Goal: Information Seeking & Learning: Check status

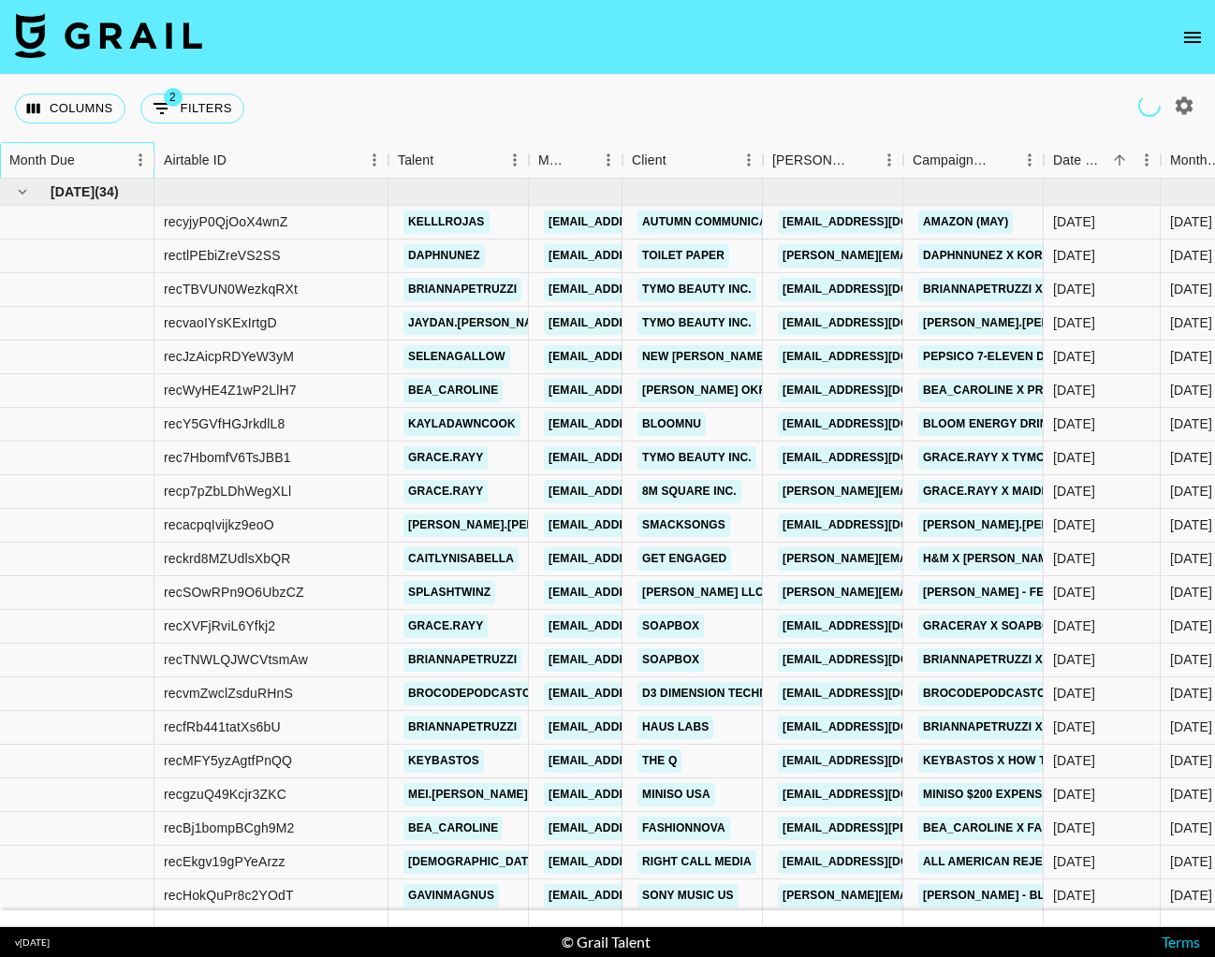
click at [102, 160] on div "Month Due" at bounding box center [67, 160] width 117 height 36
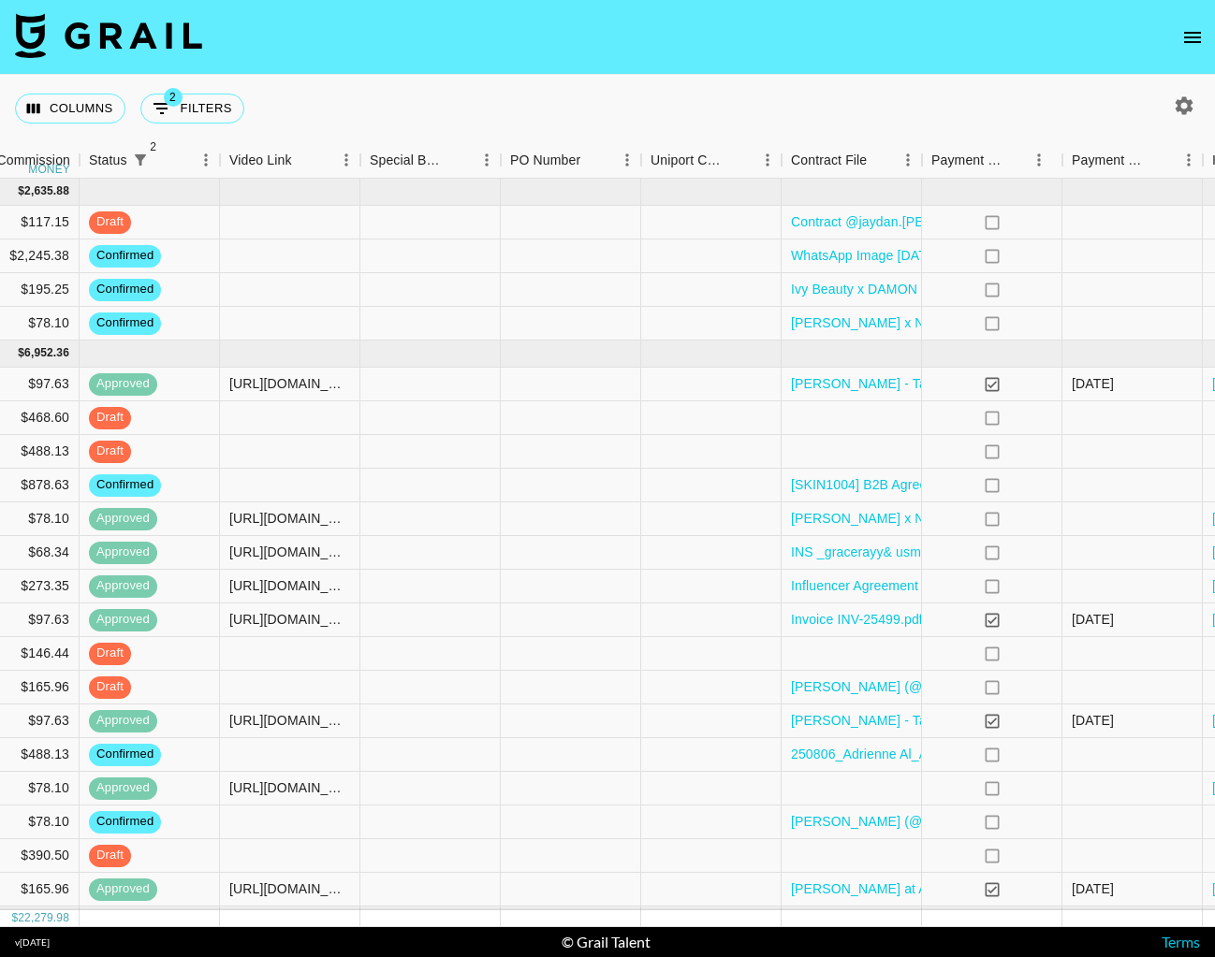
scroll to position [0, 1116]
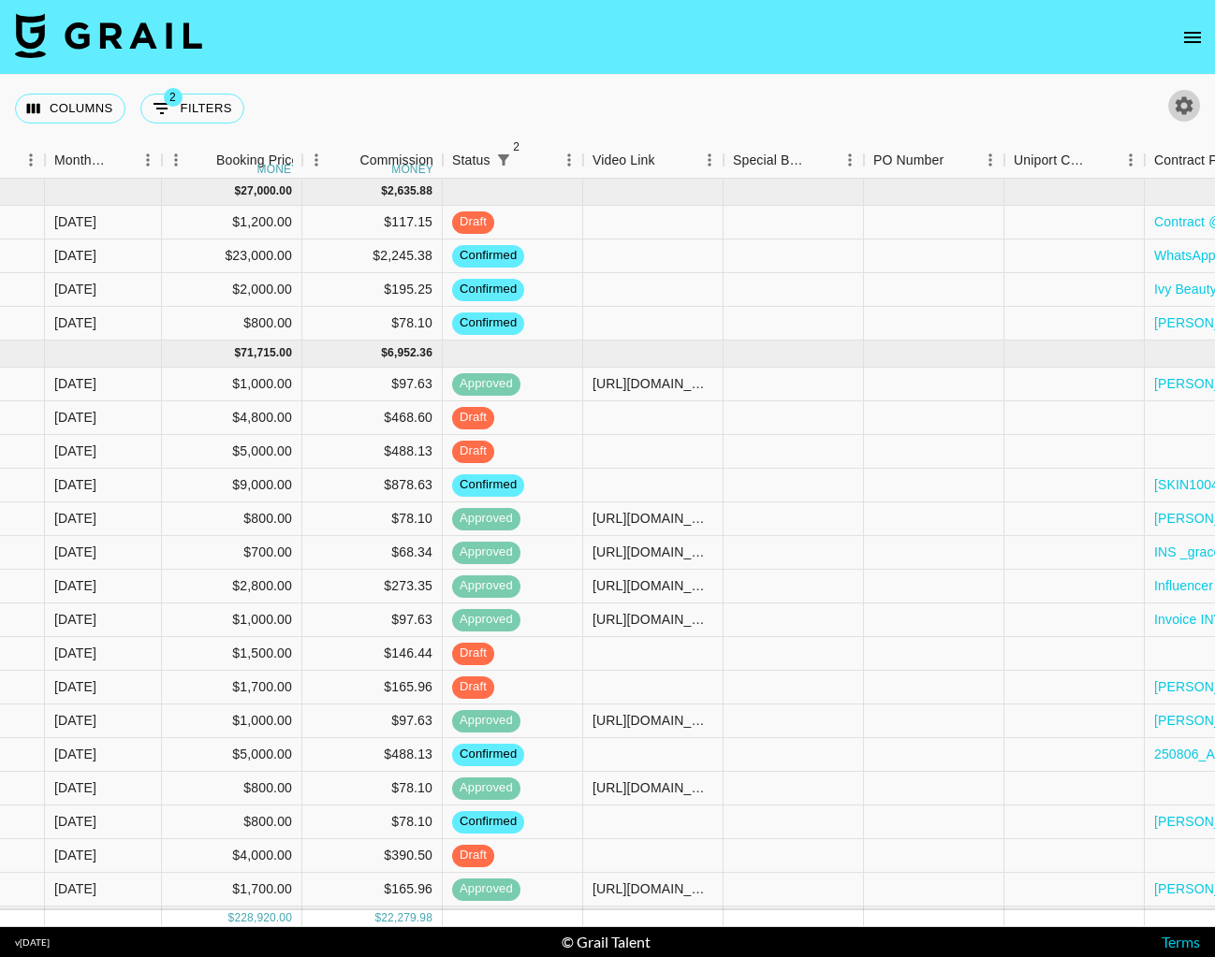
click at [1189, 108] on icon "button" at bounding box center [1184, 105] width 18 height 18
select select "[DATE]"
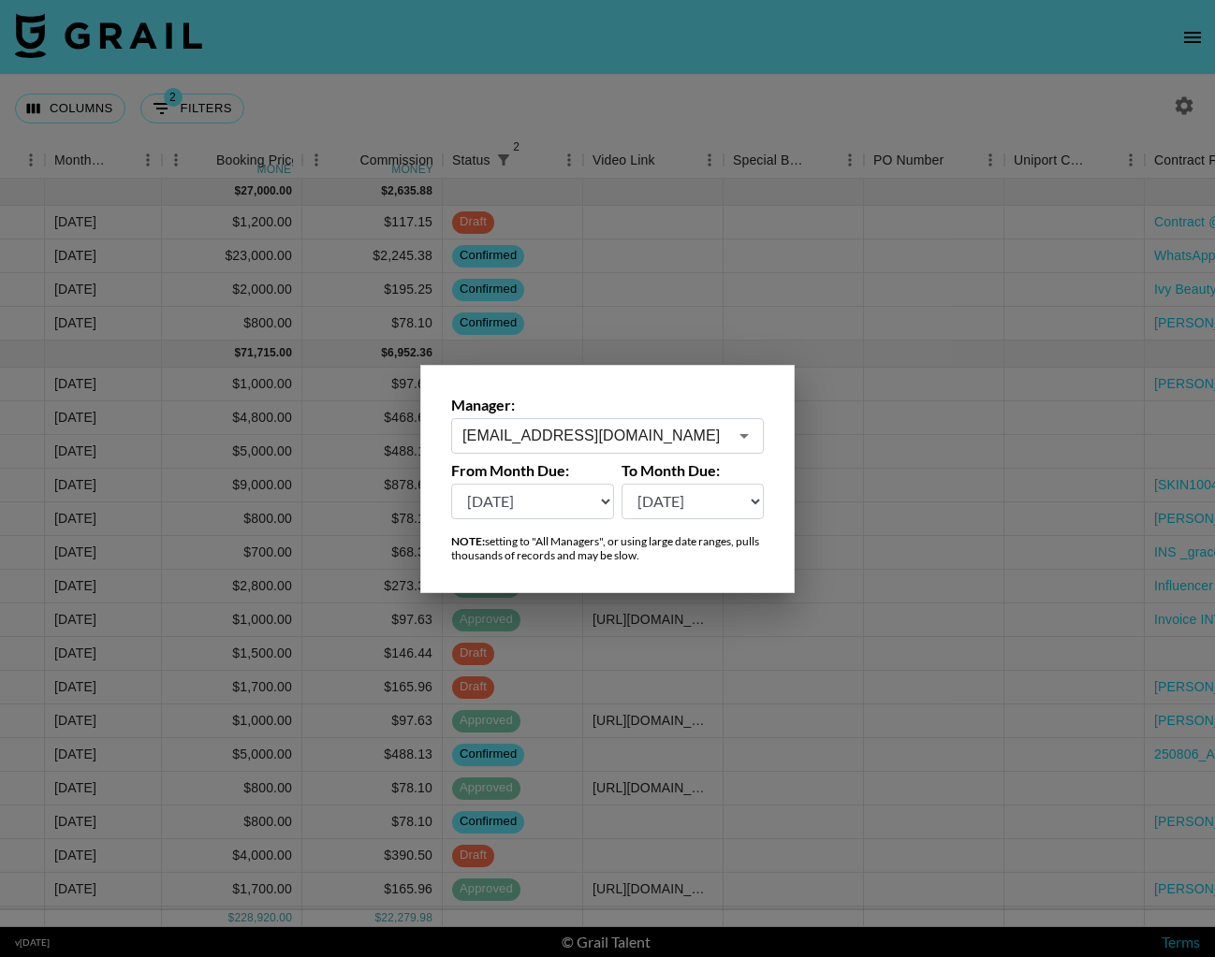
click at [669, 424] on div "[EMAIL_ADDRESS][DOMAIN_NAME] ​" at bounding box center [607, 436] width 313 height 36
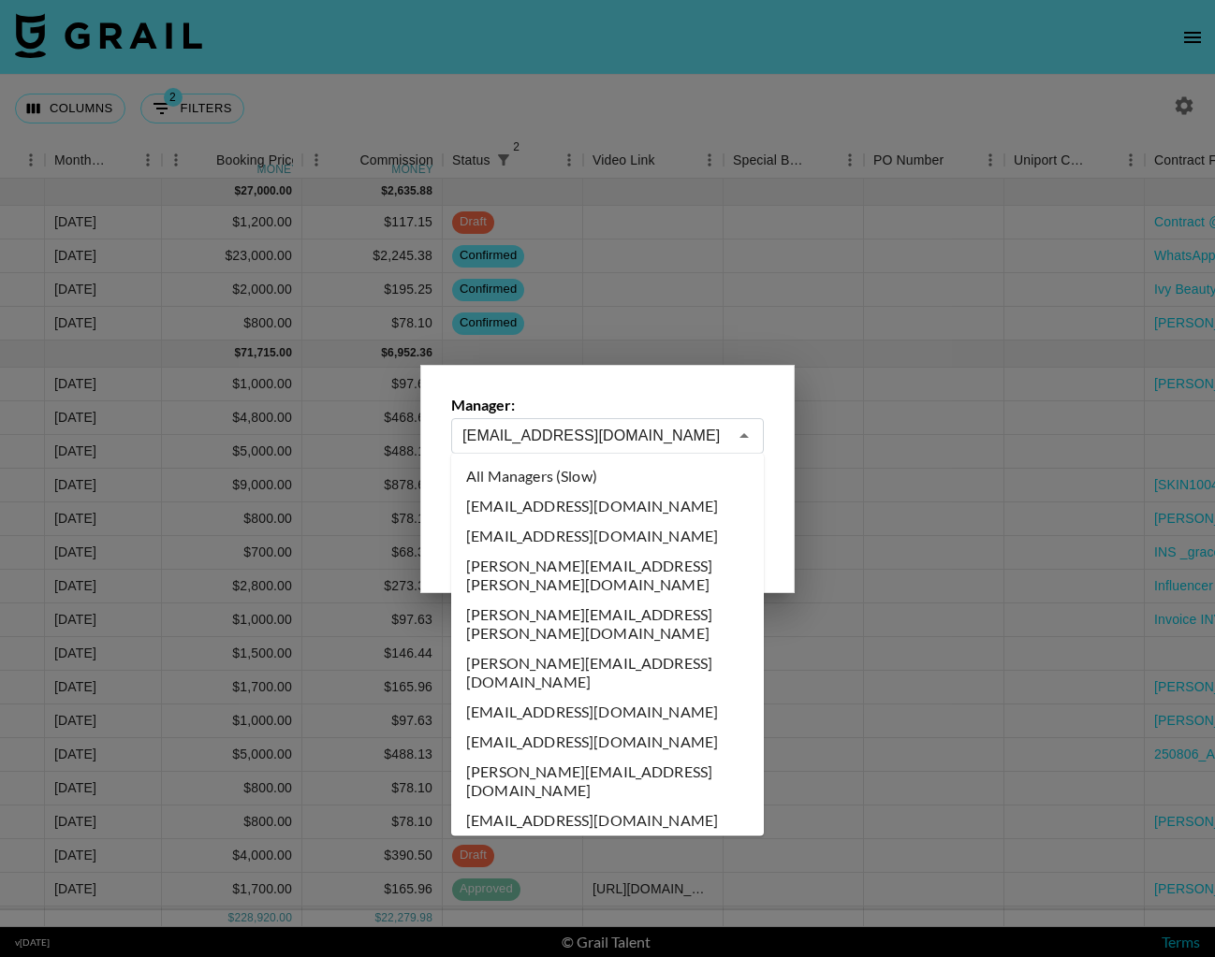
scroll to position [0, 0]
click at [532, 474] on li "All Managers (Slow)" at bounding box center [607, 476] width 313 height 30
type input "All Managers (Slow)"
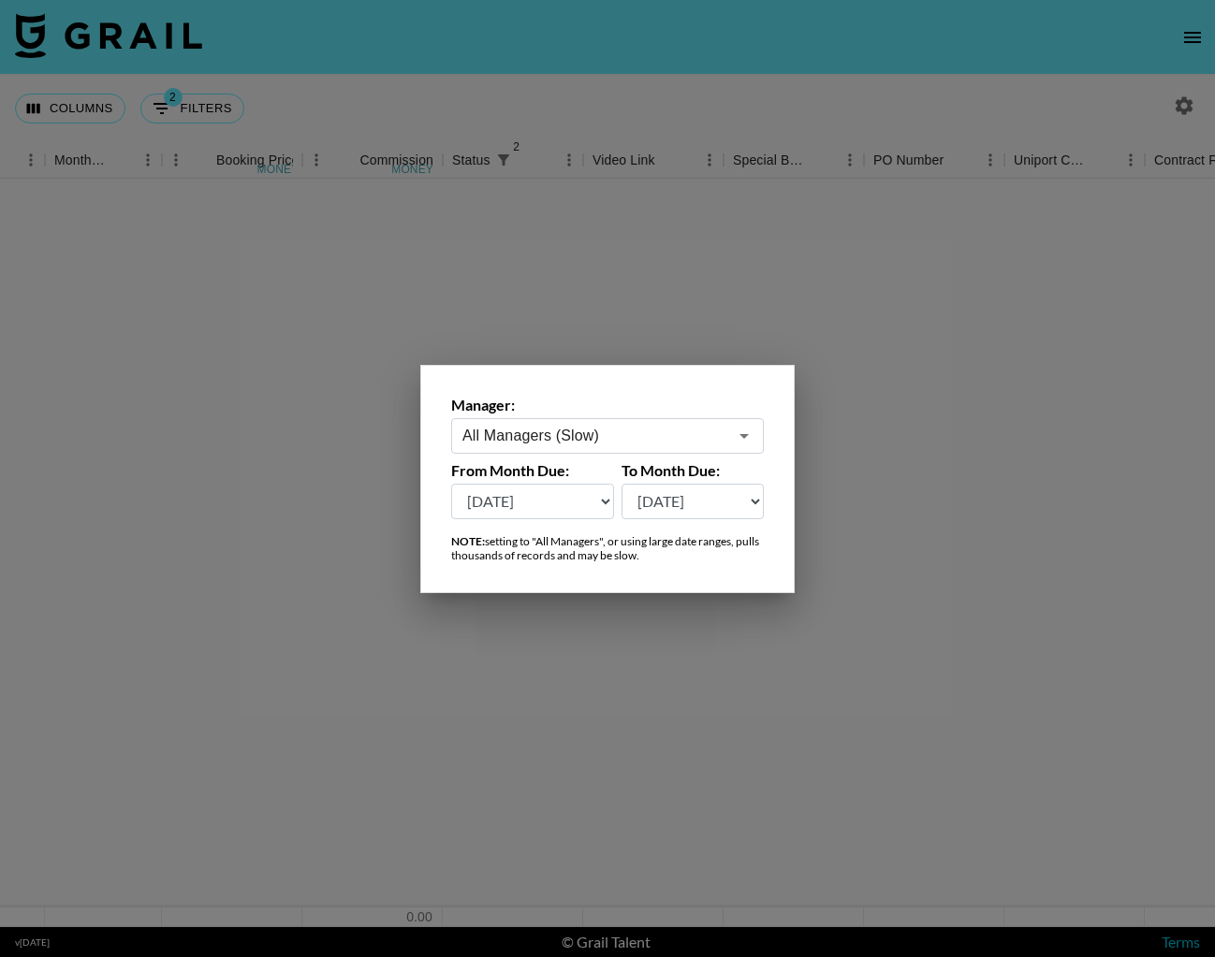
click at [548, 72] on div at bounding box center [607, 478] width 1215 height 957
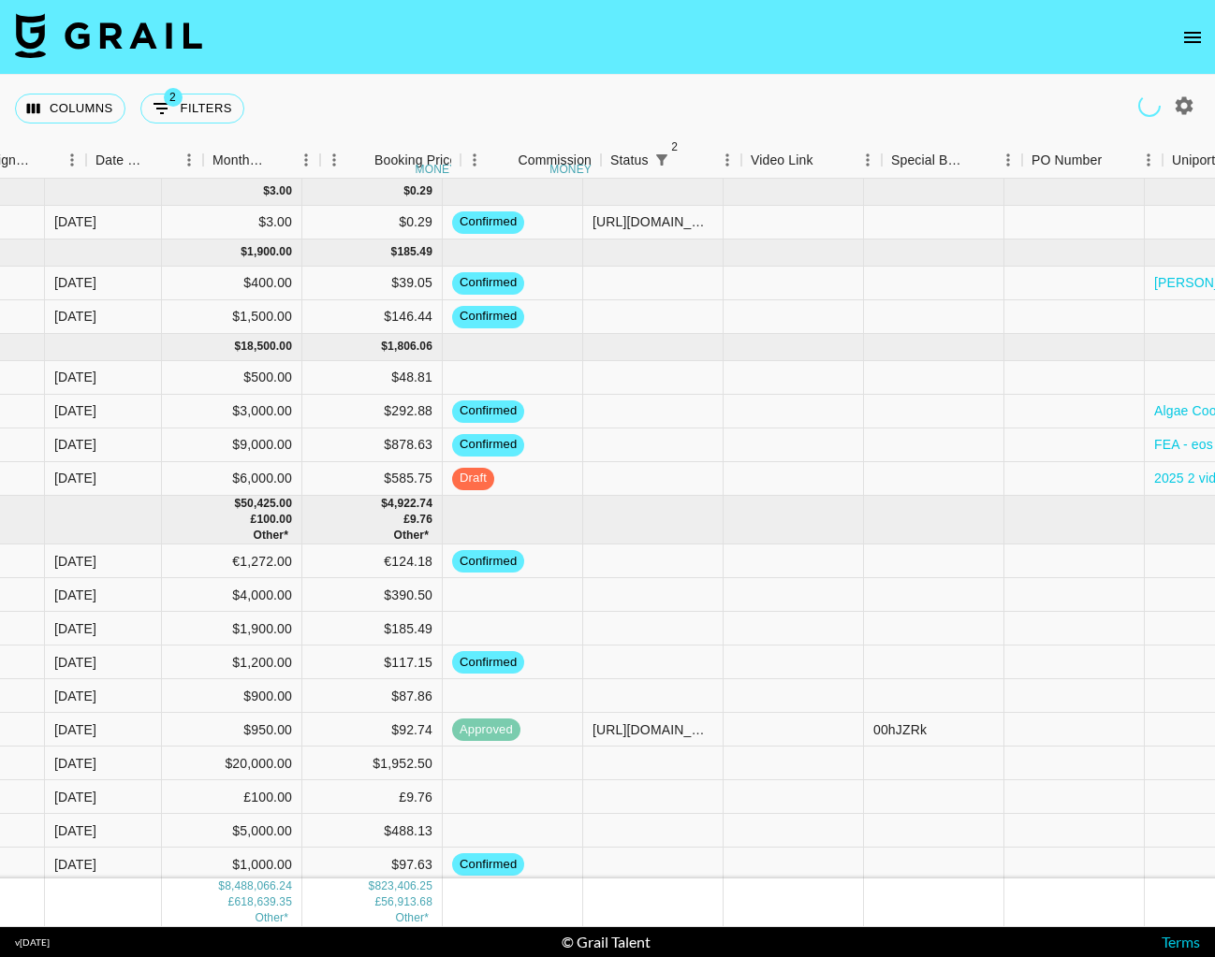
scroll to position [0, 792]
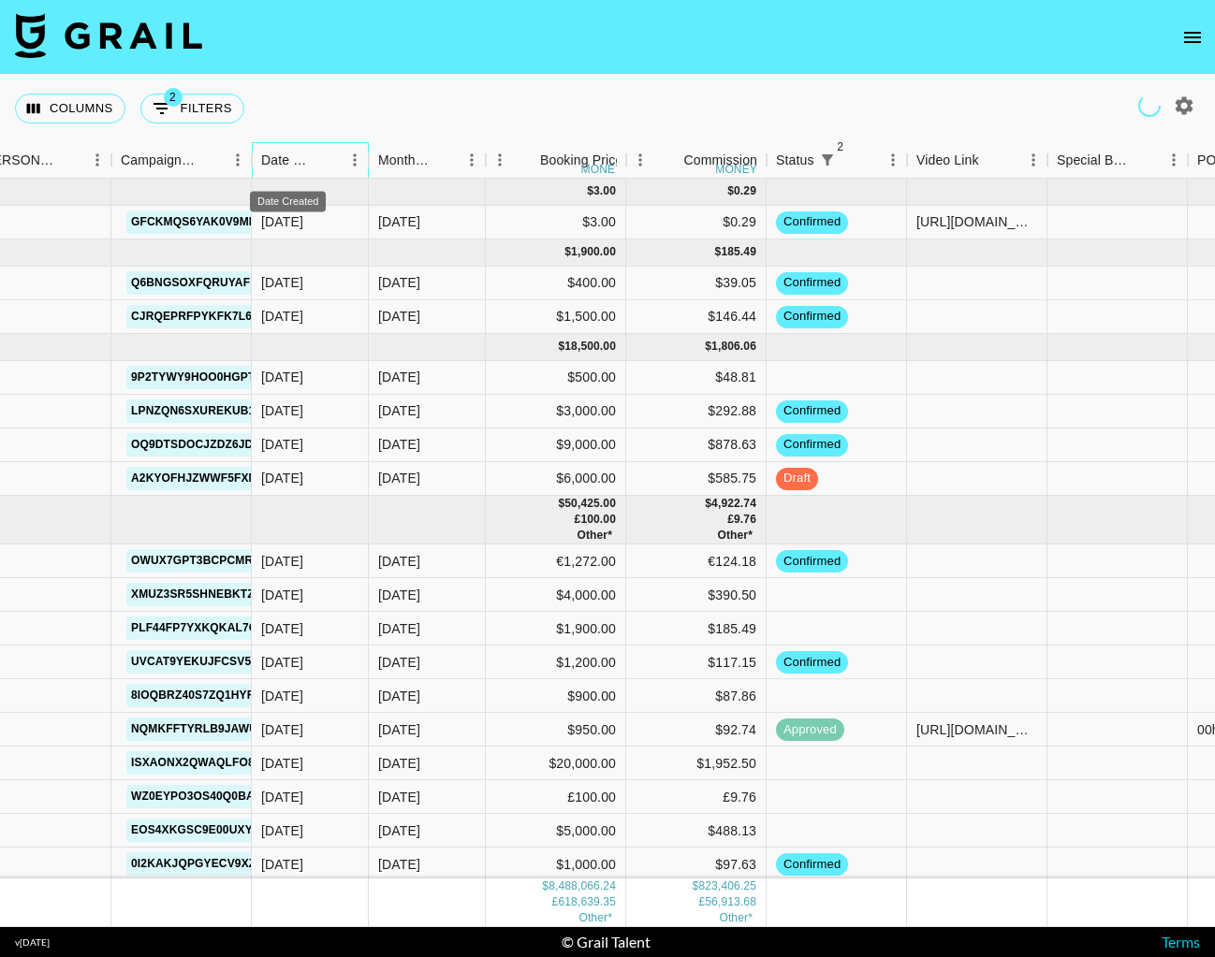
click at [308, 162] on div "Date Created" at bounding box center [287, 160] width 53 height 36
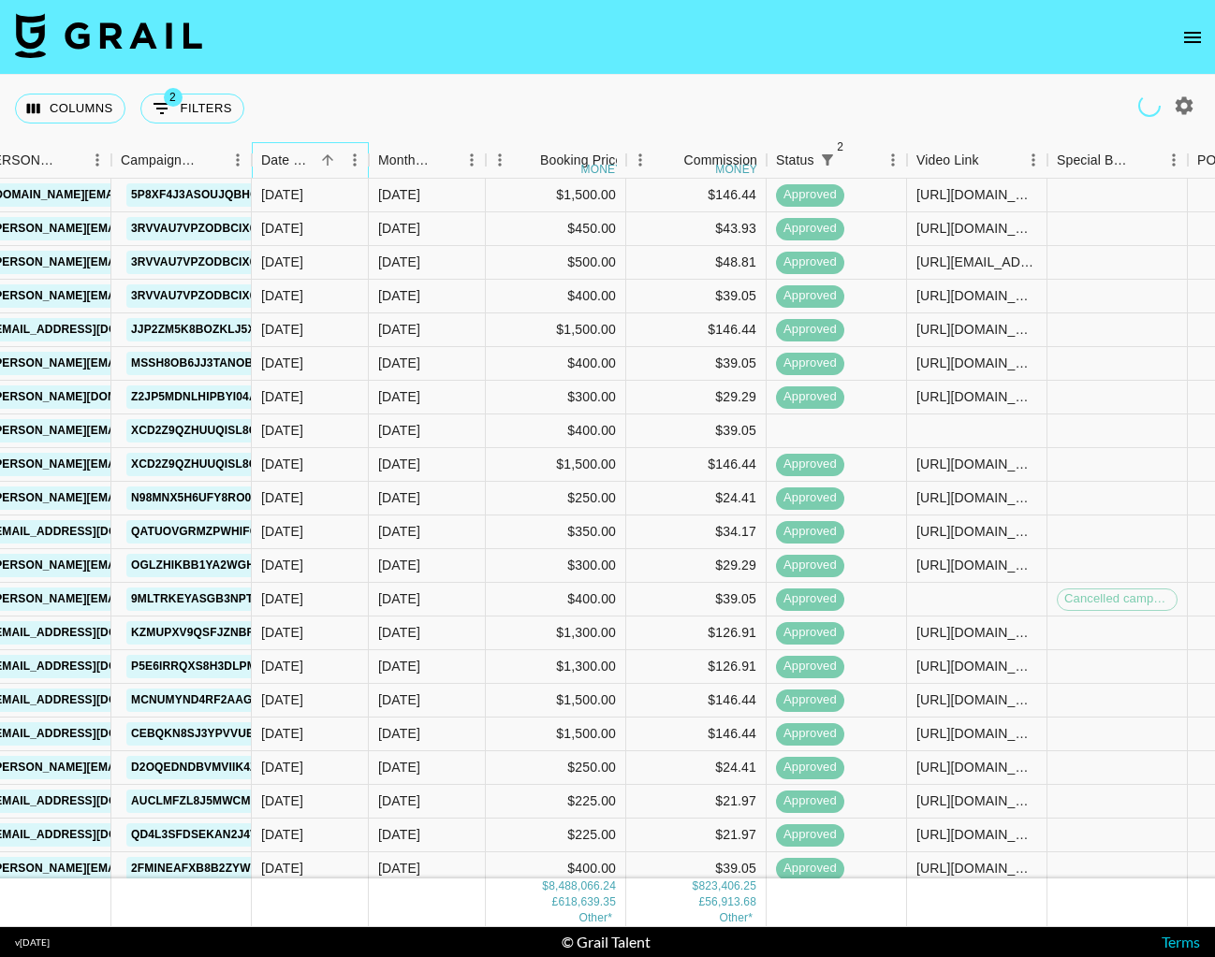
scroll to position [140518, 792]
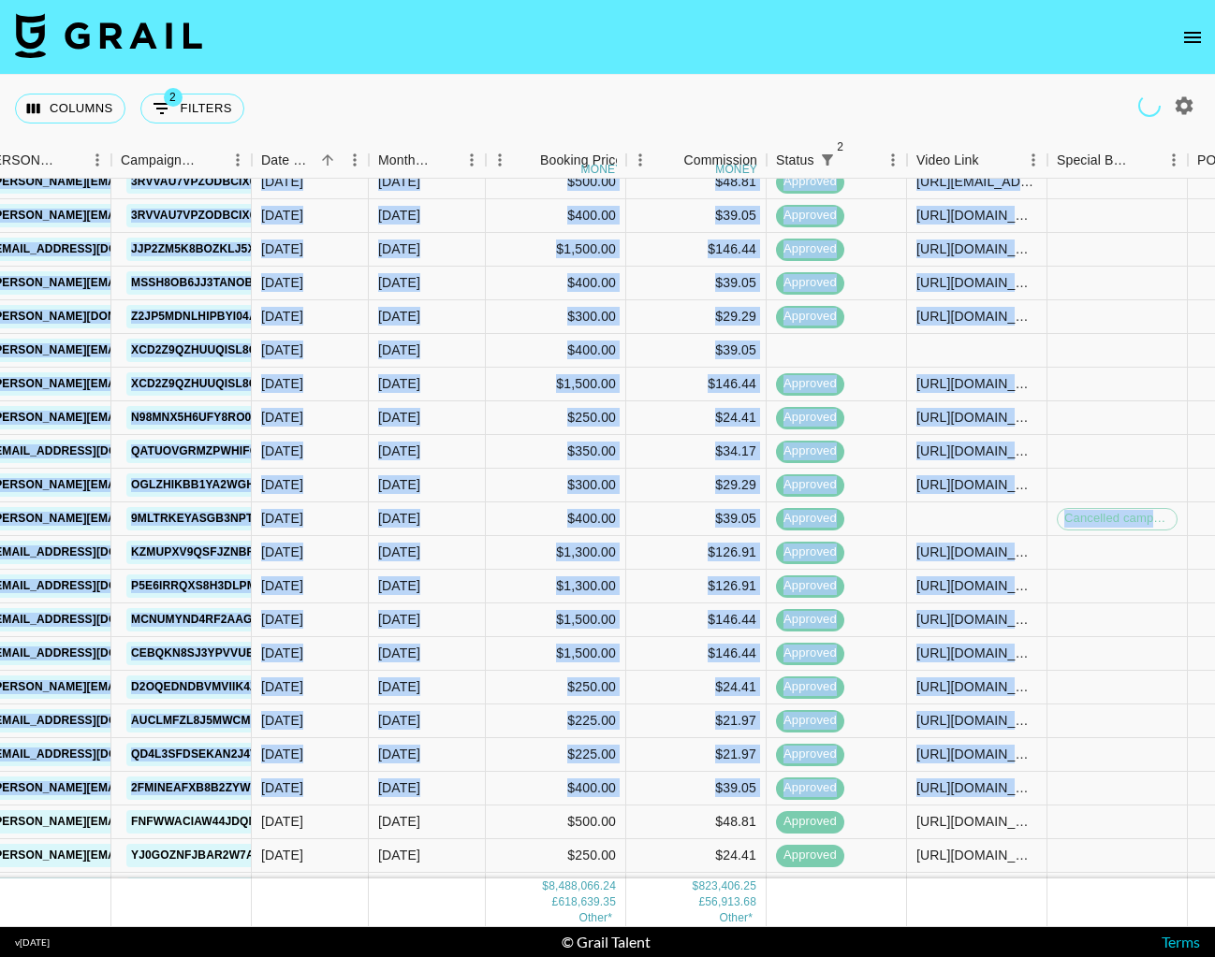
drag, startPoint x: 1202, startPoint y: 804, endPoint x: 1194, endPoint y: 781, distance: 23.7
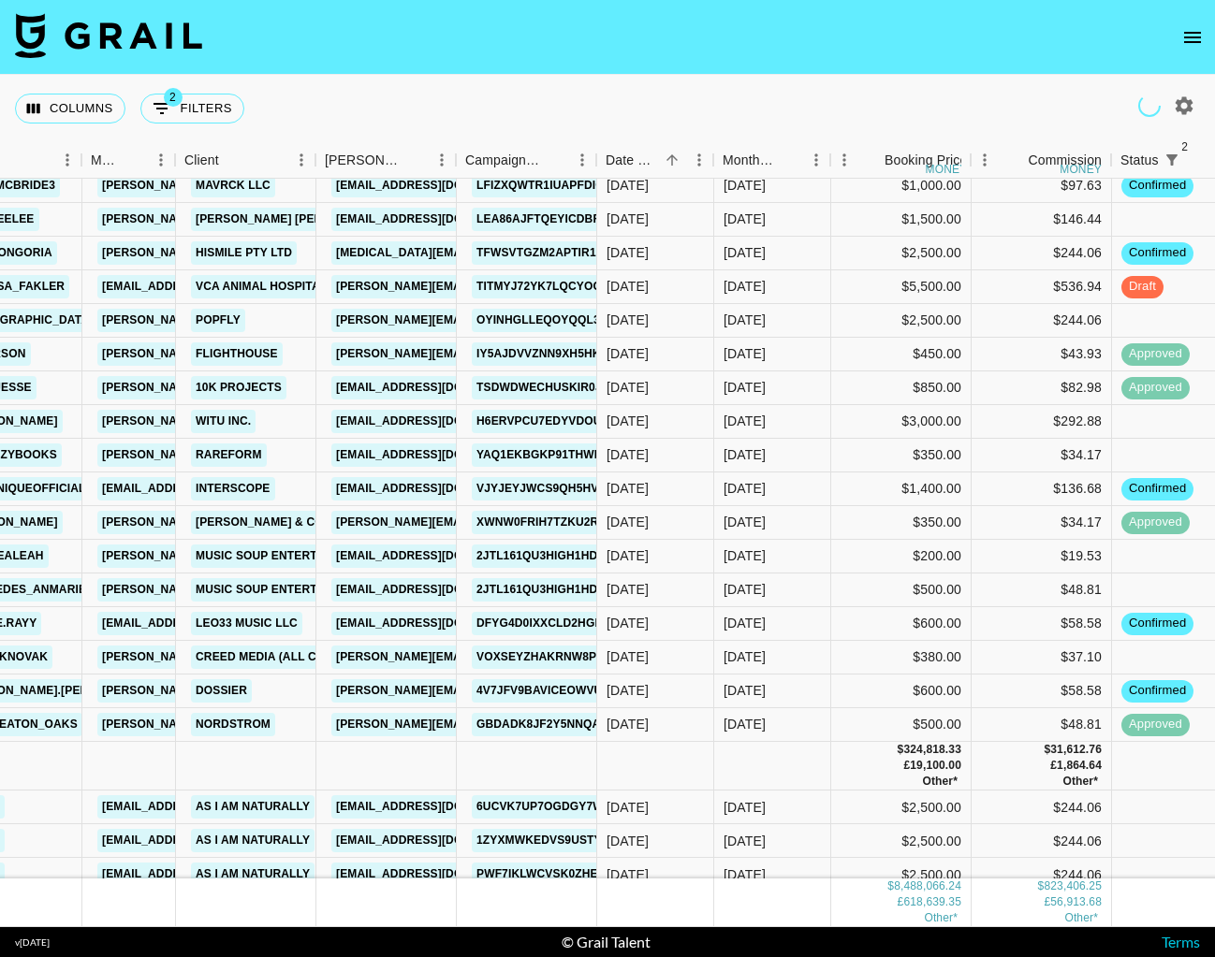
scroll to position [215449, 447]
